Goal: Task Accomplishment & Management: Use online tool/utility

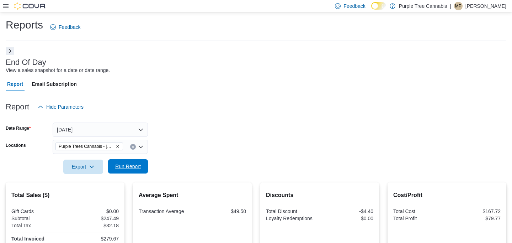
scroll to position [25, 0]
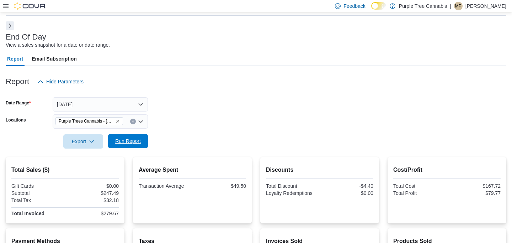
click at [134, 146] on span "Run Report" at bounding box center [127, 141] width 31 height 14
click at [122, 144] on span "Run Report" at bounding box center [127, 141] width 31 height 14
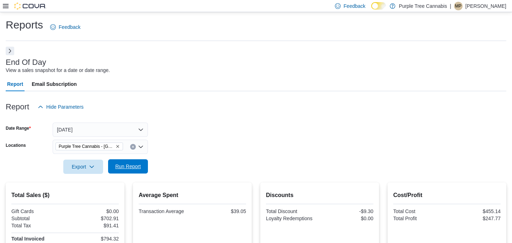
scroll to position [6, 0]
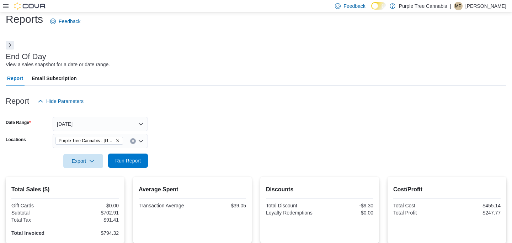
click at [143, 157] on span "Run Report" at bounding box center [127, 160] width 31 height 14
click at [132, 154] on span "Run Report" at bounding box center [127, 160] width 31 height 14
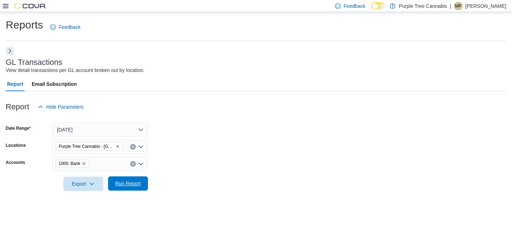
click at [127, 177] on span "Run Report" at bounding box center [127, 183] width 31 height 14
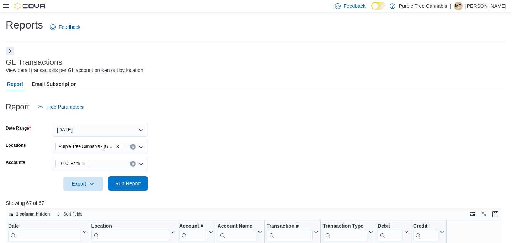
click at [123, 182] on span "Run Report" at bounding box center [128, 183] width 26 height 7
